Goal: Unclear

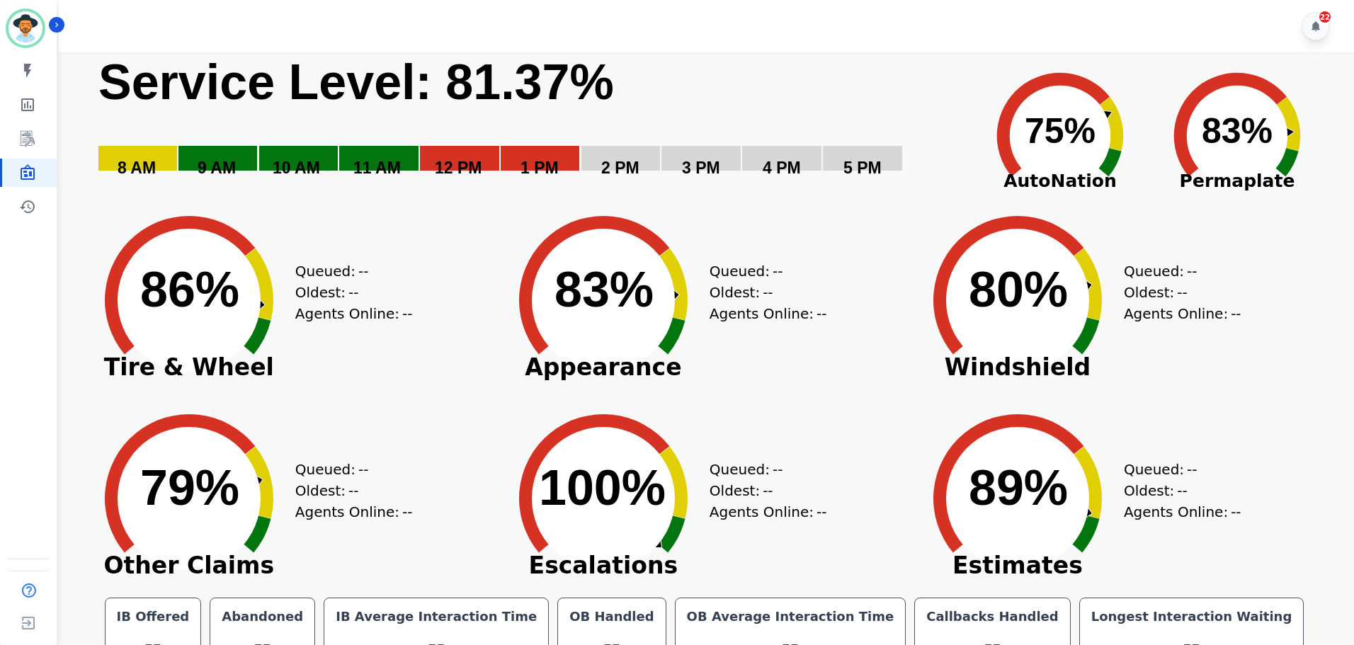
click at [360, 471] on span "--" at bounding box center [363, 469] width 10 height 21
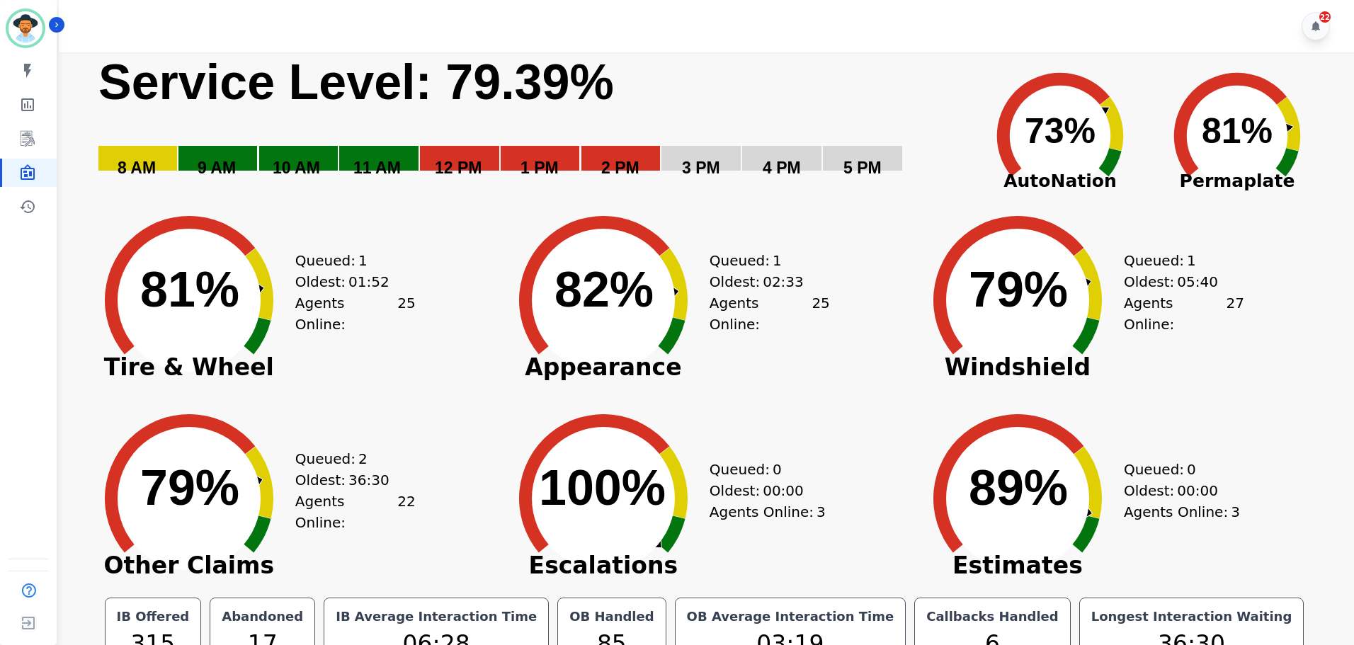
click at [1111, 273] on icon "Created with Highcharts 10.3.3 79% ​ 79%" at bounding box center [1017, 289] width 212 height 198
